Goal: Task Accomplishment & Management: Manage account settings

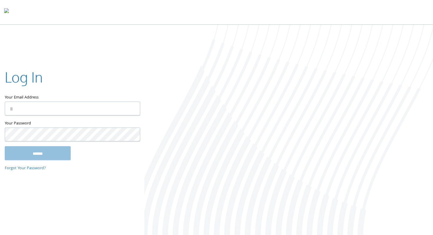
type input "**********"
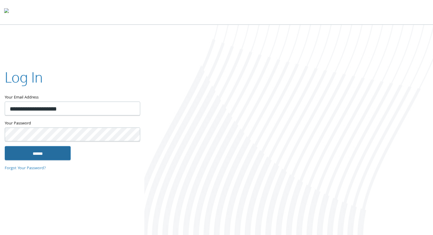
click at [35, 151] on input "******" at bounding box center [38, 153] width 66 height 14
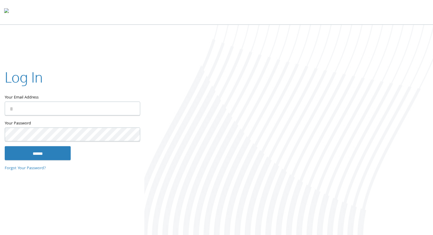
type input "**********"
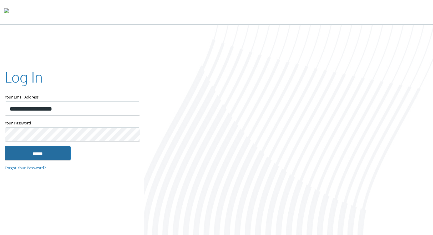
click at [27, 156] on input "******" at bounding box center [38, 153] width 66 height 14
